Goal: Transaction & Acquisition: Book appointment/travel/reservation

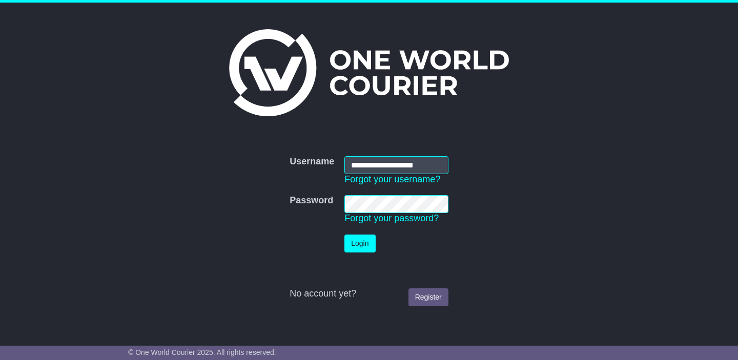
click at [360, 241] on button "Login" at bounding box center [359, 244] width 31 height 18
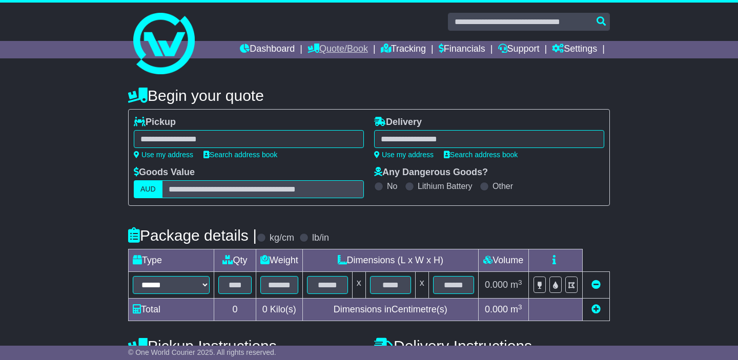
click at [316, 54] on link "Quote/Book" at bounding box center [337, 49] width 60 height 17
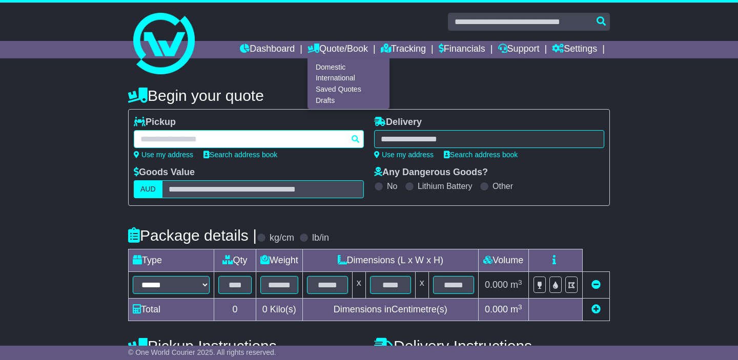
click at [197, 137] on div at bounding box center [249, 139] width 230 height 18
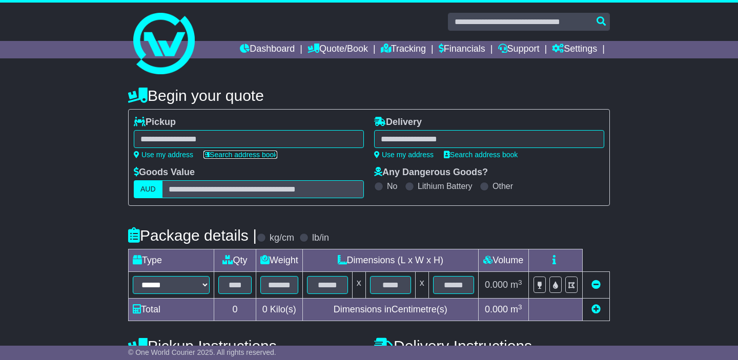
click at [225, 155] on link "Search address book" at bounding box center [240, 155] width 74 height 8
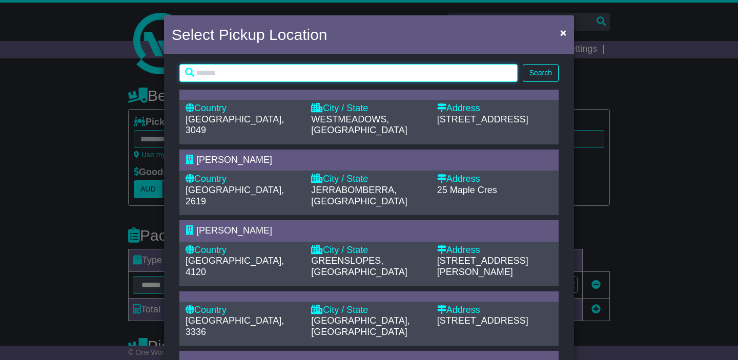
click at [346, 72] on input "text" at bounding box center [348, 73] width 338 height 18
type input "*******"
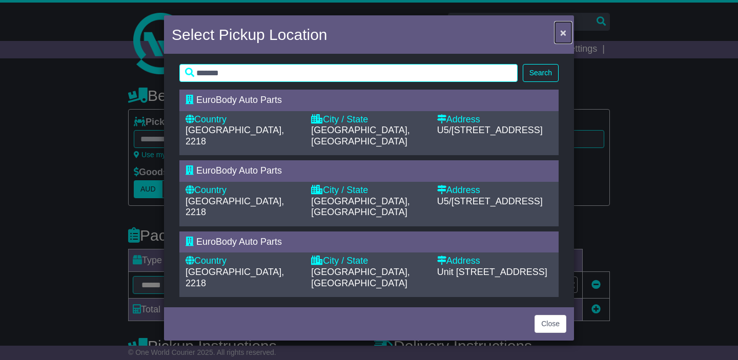
click at [555, 42] on button "×" at bounding box center [563, 32] width 16 height 21
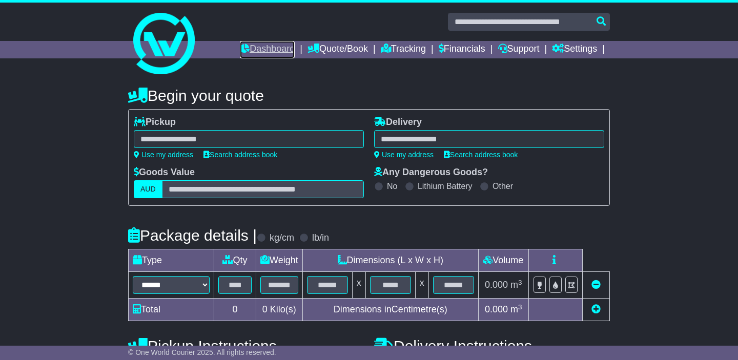
click at [260, 51] on link "Dashboard" at bounding box center [267, 49] width 55 height 17
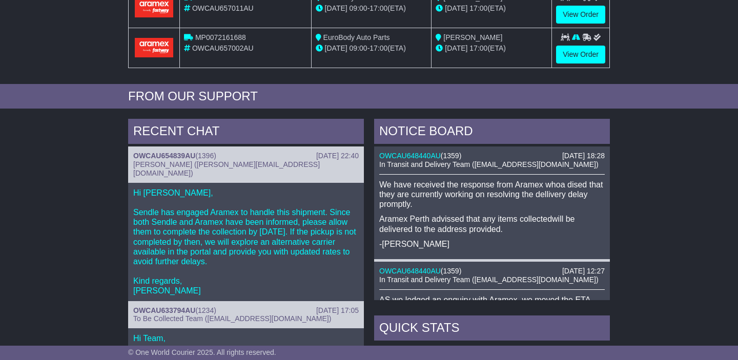
scroll to position [313, 0]
